Goal: Find specific page/section: Find specific page/section

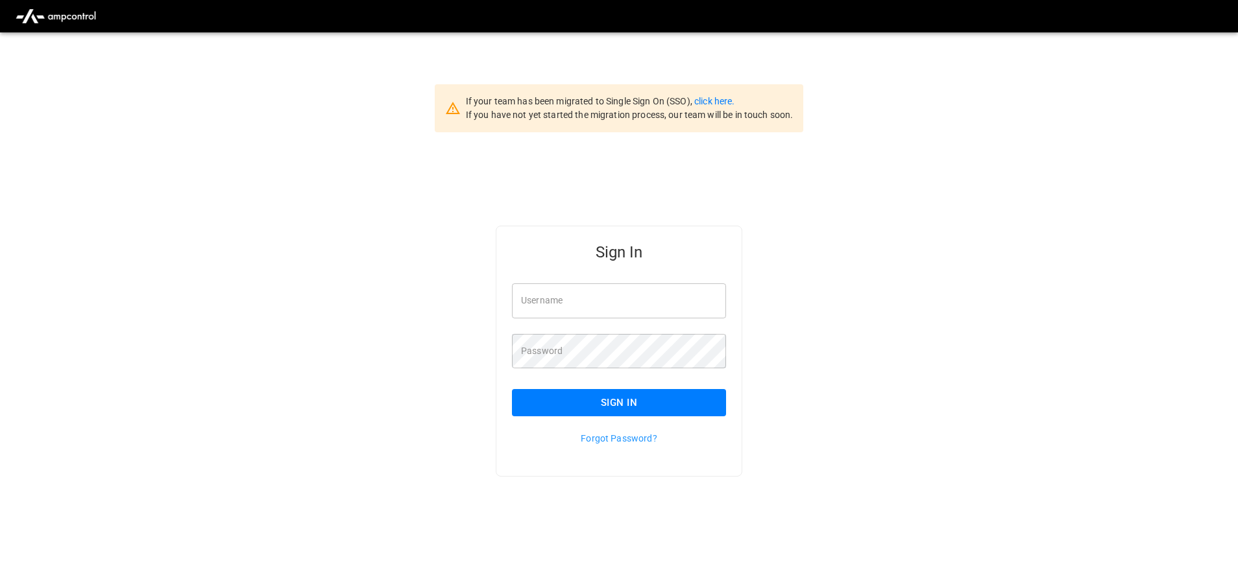
type input "**********"
click at [597, 402] on button "Sign In" at bounding box center [619, 402] width 214 height 27
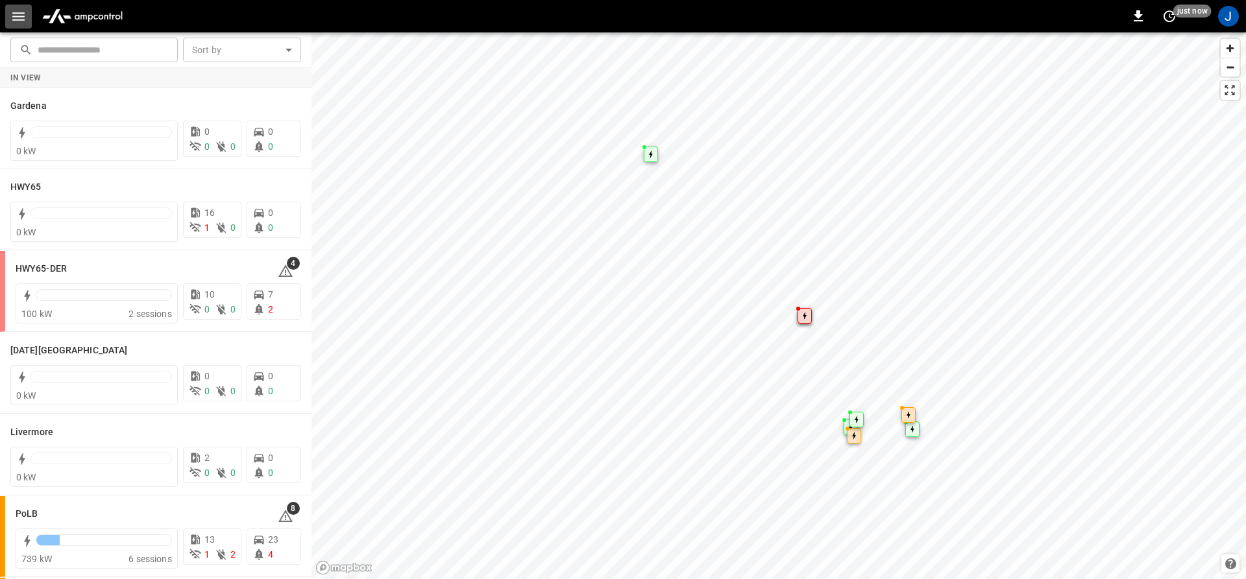
click at [16, 18] on icon "button" at bounding box center [18, 16] width 16 height 16
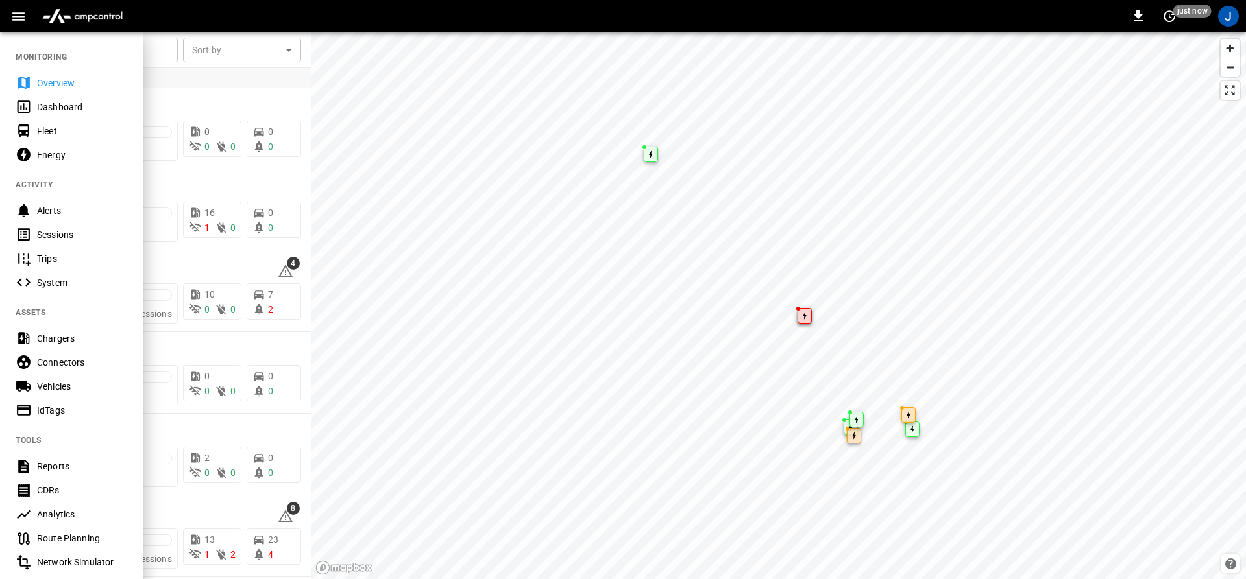
click at [43, 107] on div "Dashboard" at bounding box center [82, 107] width 90 height 13
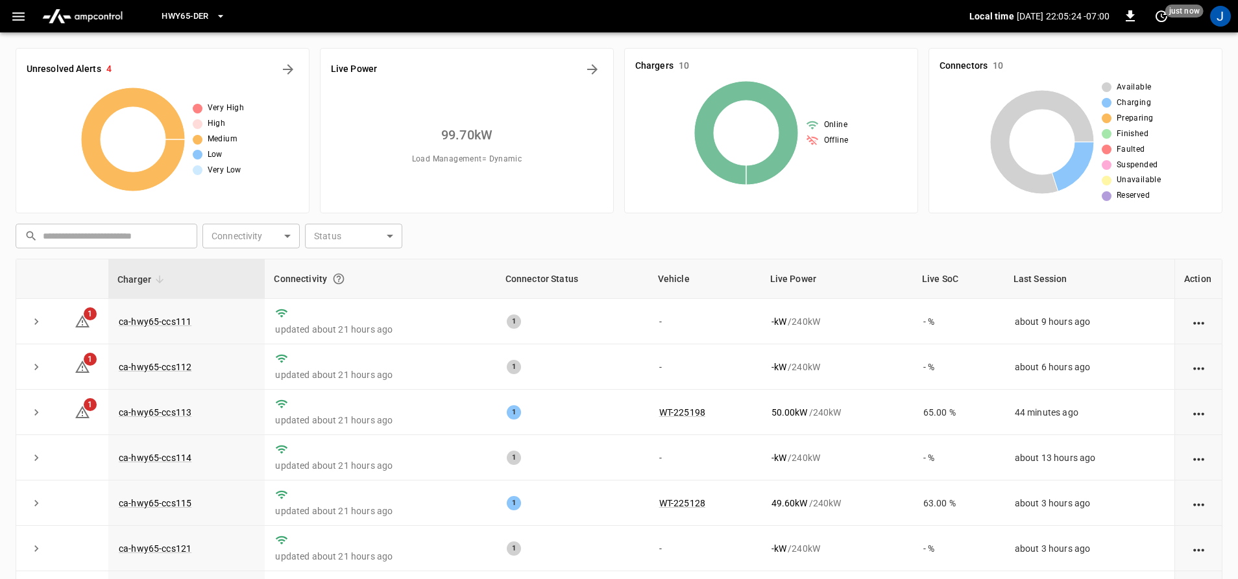
click at [205, 21] on span "HWY65-DER" at bounding box center [185, 16] width 47 height 15
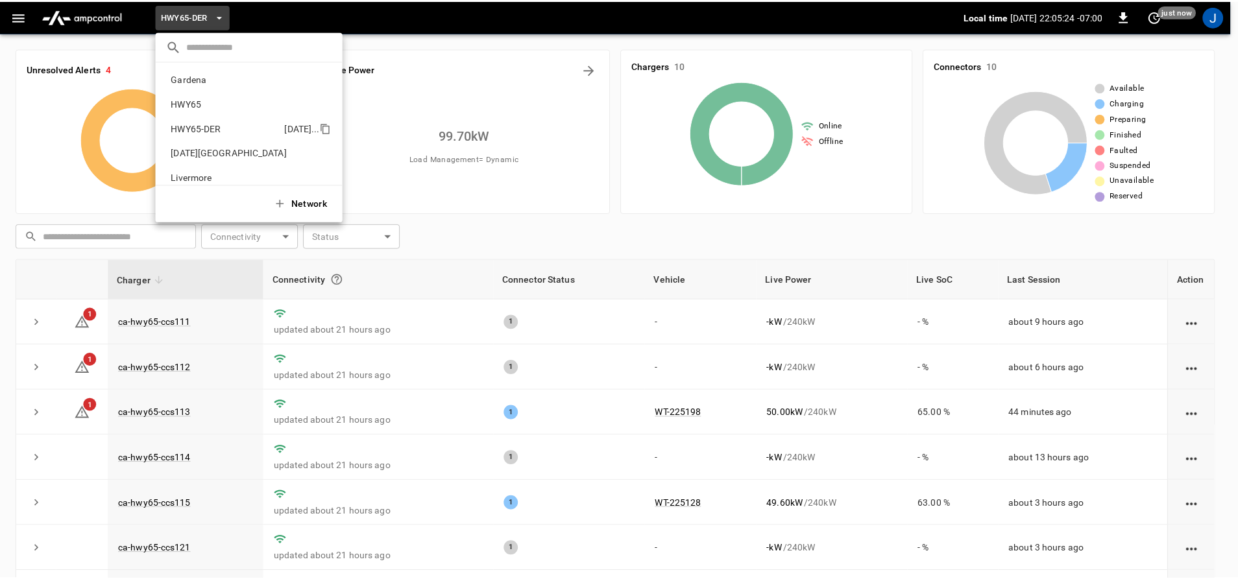
scroll to position [45, 0]
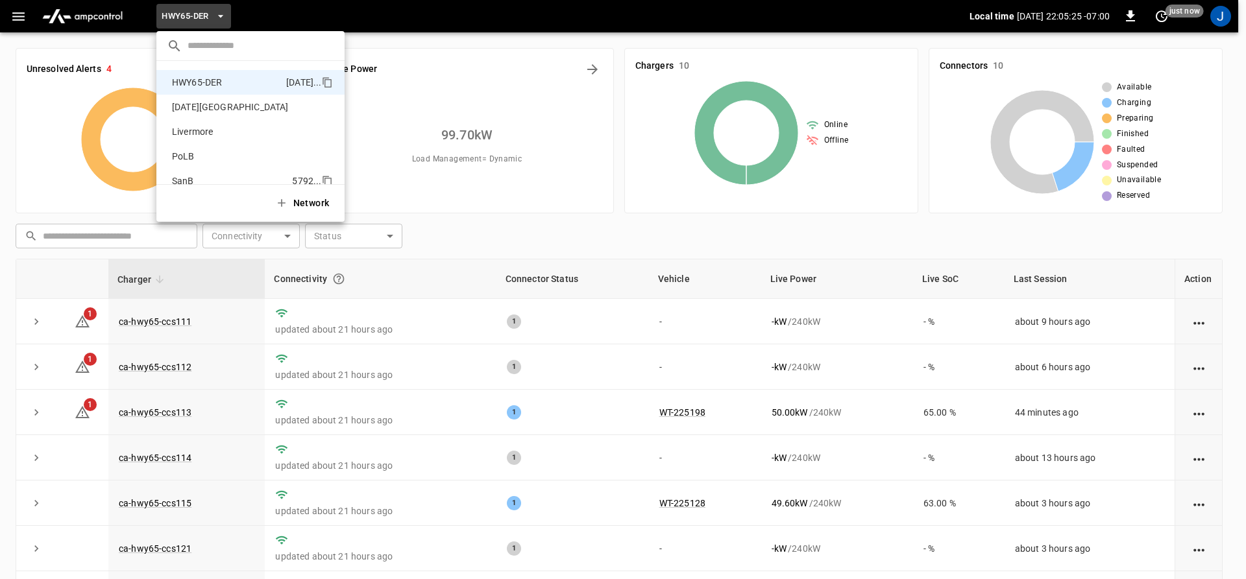
click at [191, 176] on p "SanB" at bounding box center [229, 181] width 125 height 13
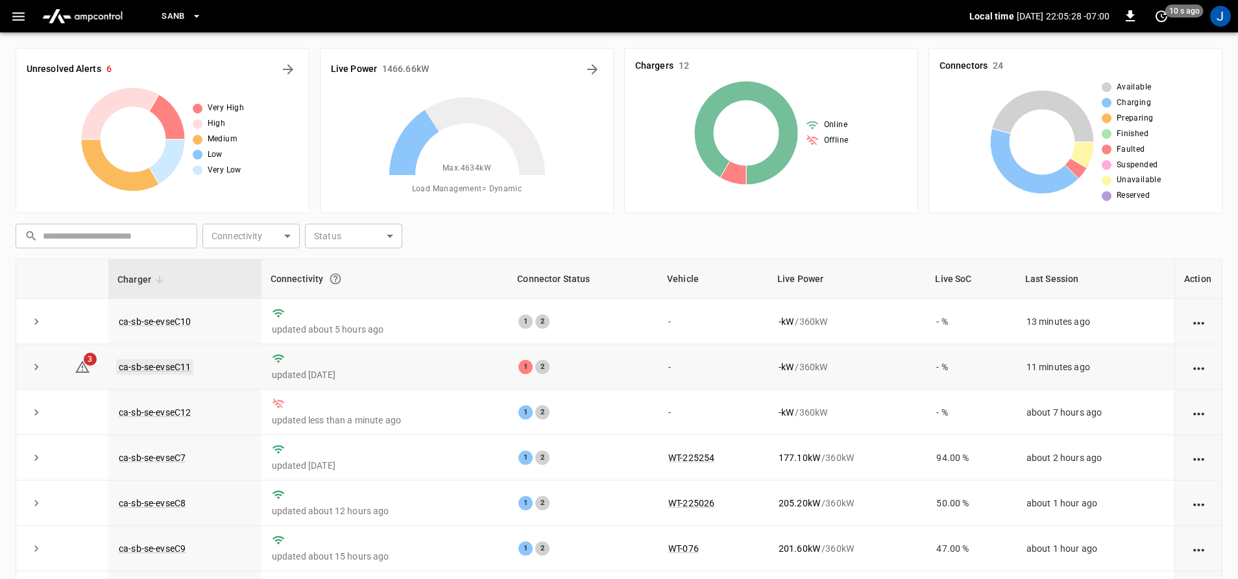
click at [132, 367] on link "ca-sb-se-evseC11" at bounding box center [154, 367] width 77 height 16
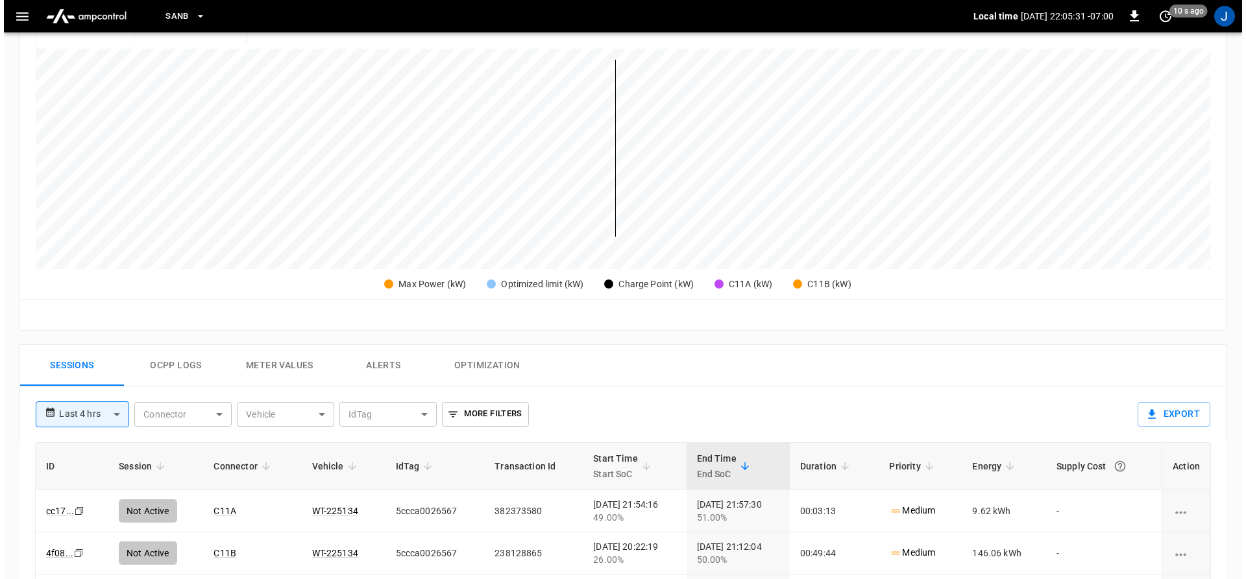
scroll to position [324, 0]
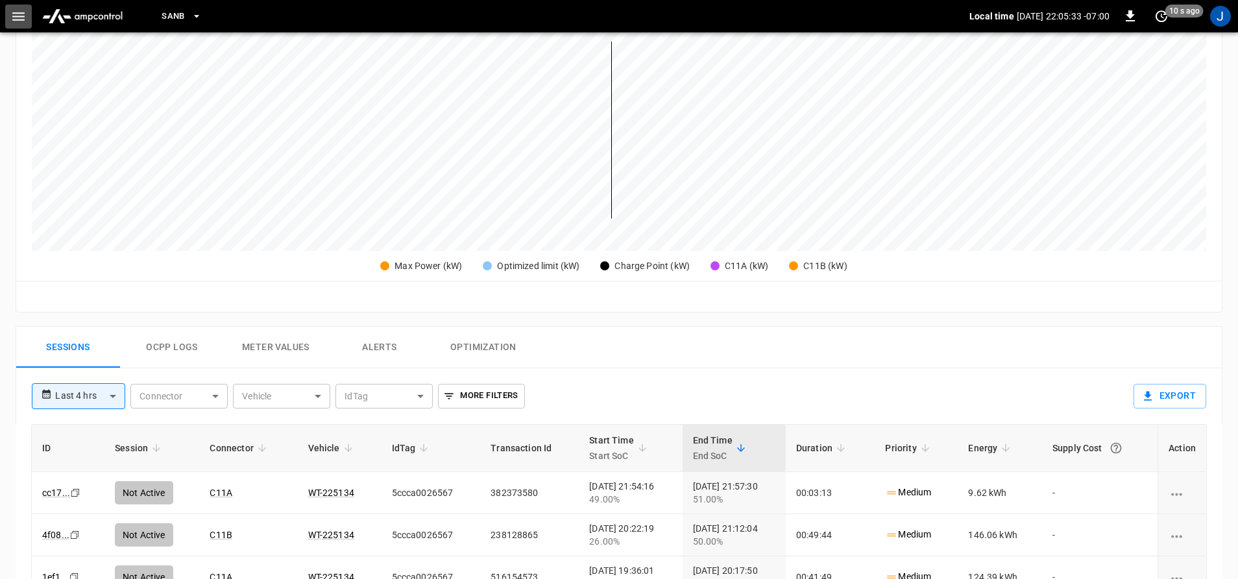
click at [14, 15] on icon "button" at bounding box center [18, 16] width 16 height 16
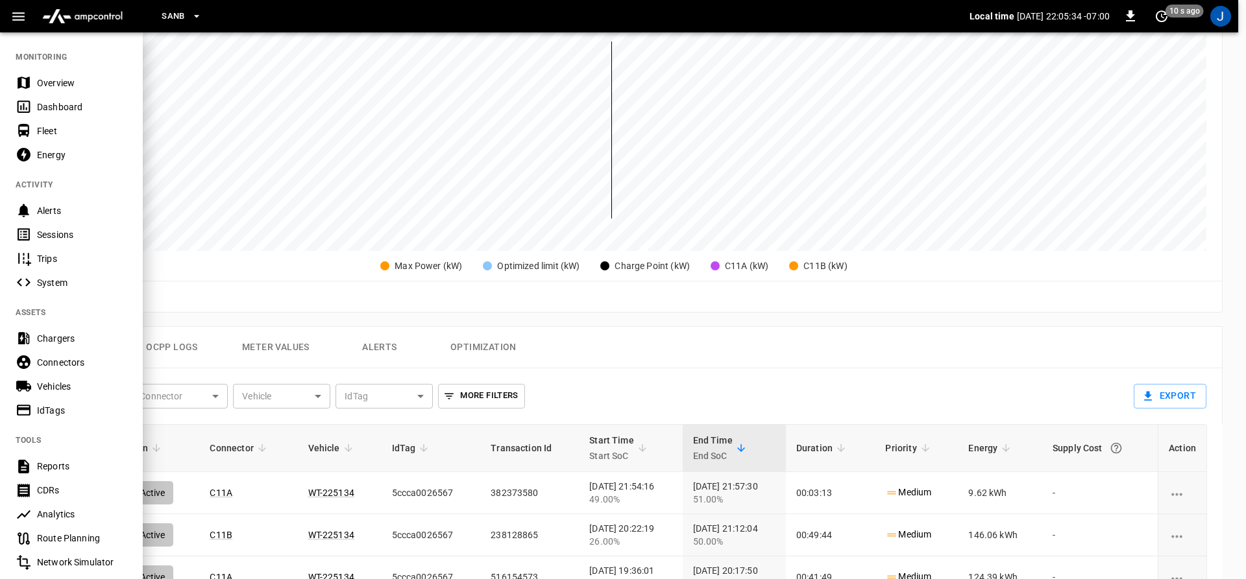
drag, startPoint x: 27, startPoint y: 100, endPoint x: 58, endPoint y: 106, distance: 31.2
click at [27, 101] on icon at bounding box center [24, 107] width 16 height 16
